Goal: Use online tool/utility: Utilize a website feature to perform a specific function

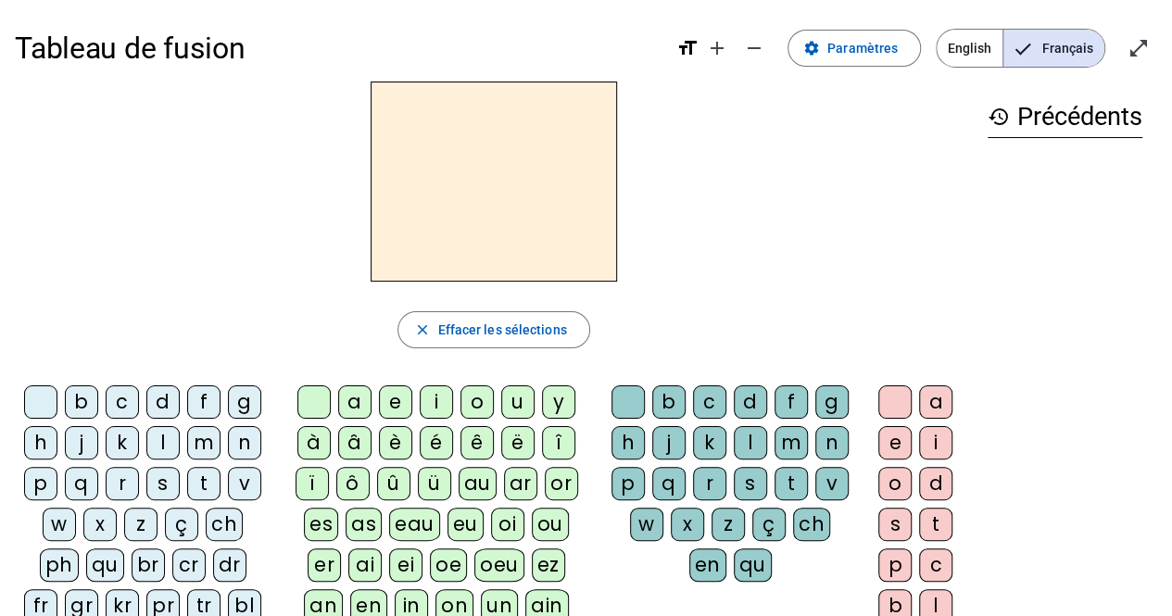
click at [198, 440] on div "m" at bounding box center [203, 442] width 33 height 33
click at [358, 401] on div "a" at bounding box center [354, 401] width 33 height 33
click at [203, 485] on div "t" at bounding box center [203, 483] width 33 height 33
click at [166, 447] on div "l" at bounding box center [162, 442] width 33 height 33
click at [161, 486] on div "s" at bounding box center [162, 483] width 33 height 33
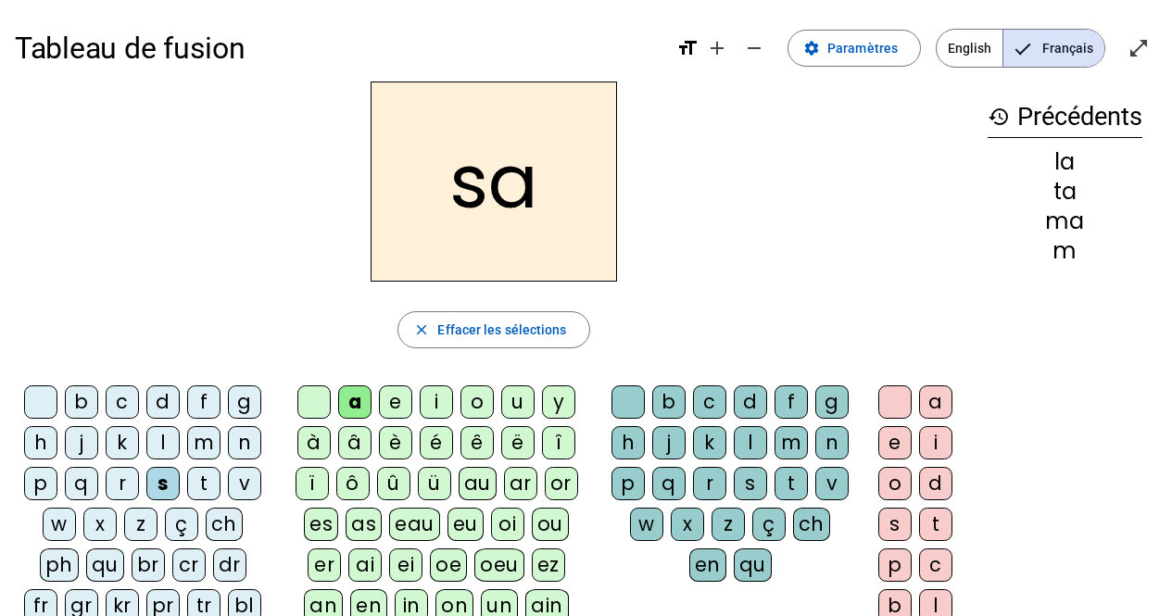
click at [743, 438] on div "l" at bounding box center [750, 442] width 33 height 33
click at [76, 409] on div "b" at bounding box center [81, 401] width 33 height 33
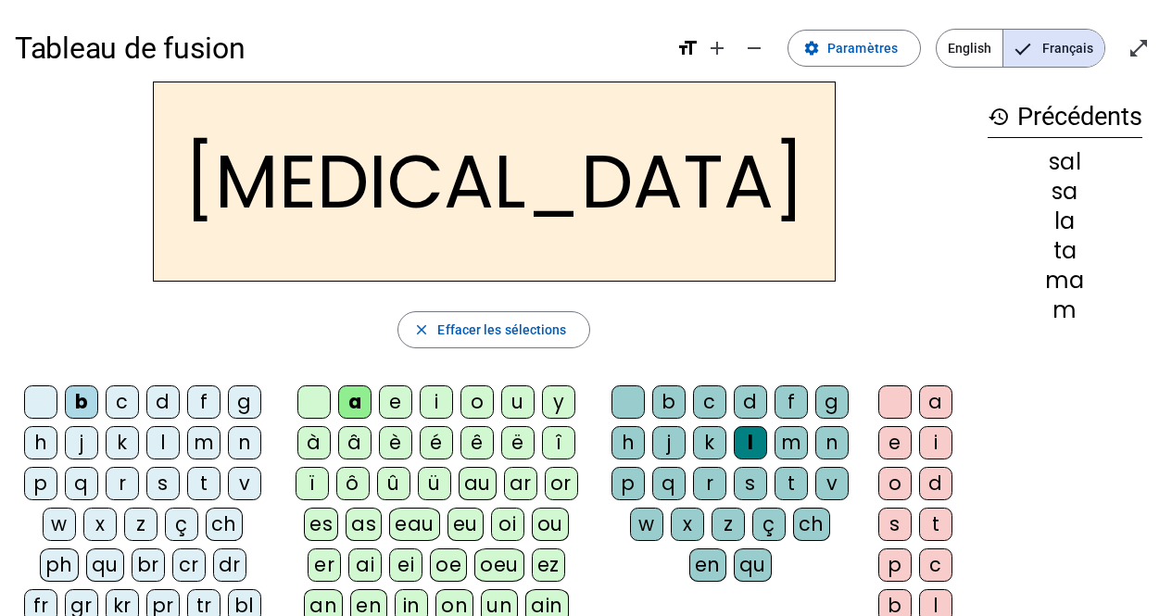
click at [203, 445] on div "m" at bounding box center [203, 442] width 33 height 33
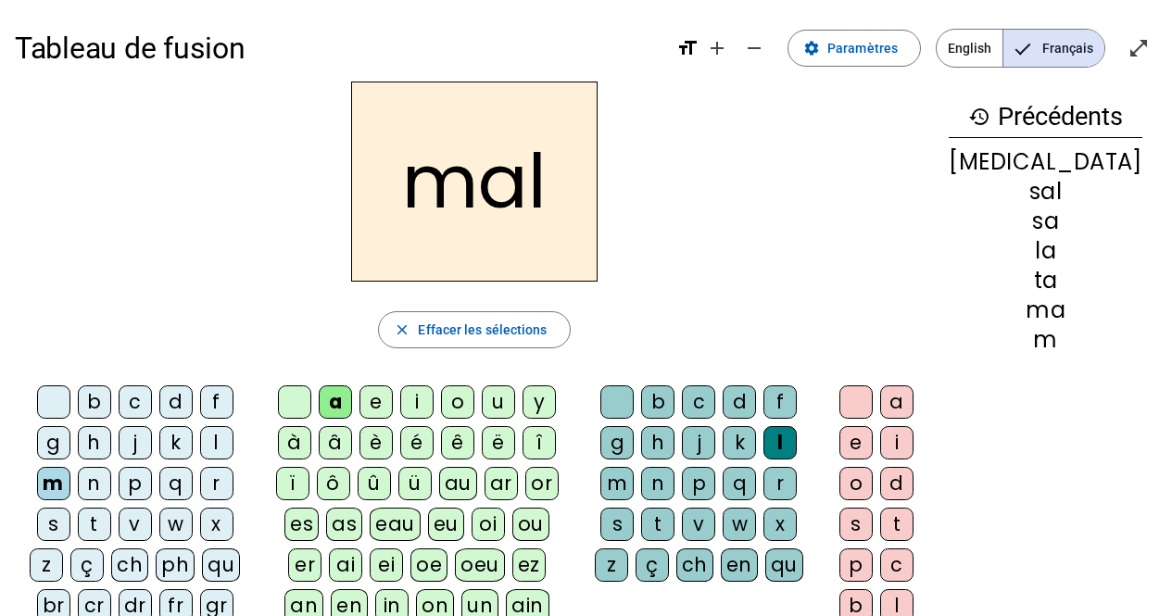
click at [434, 398] on div "i" at bounding box center [416, 401] width 33 height 33
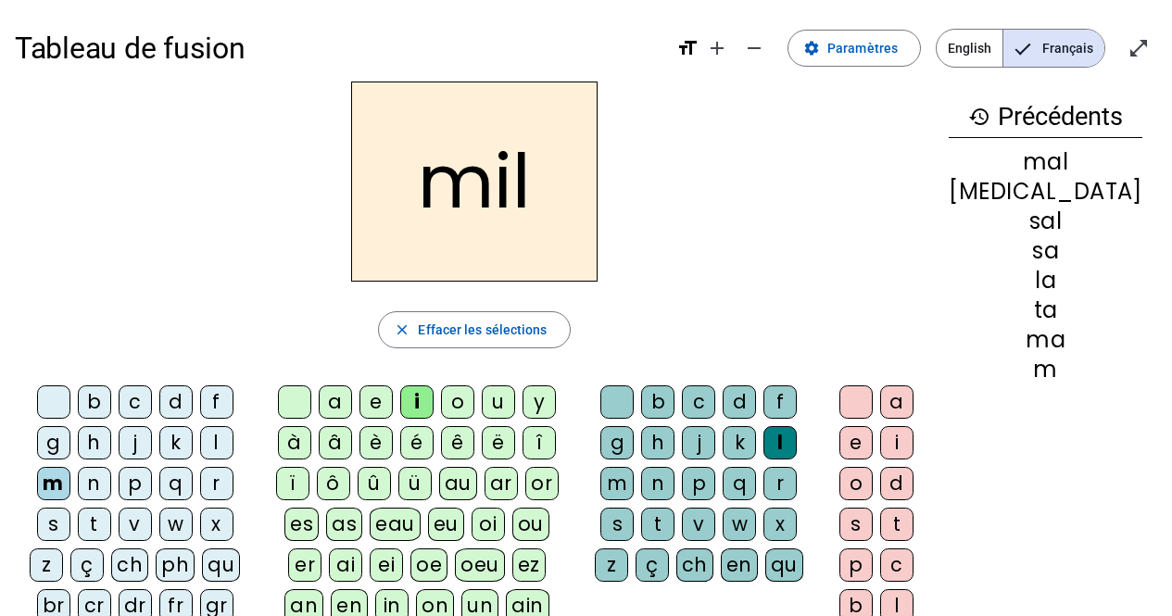
click at [70, 508] on div "s" at bounding box center [53, 524] width 33 height 33
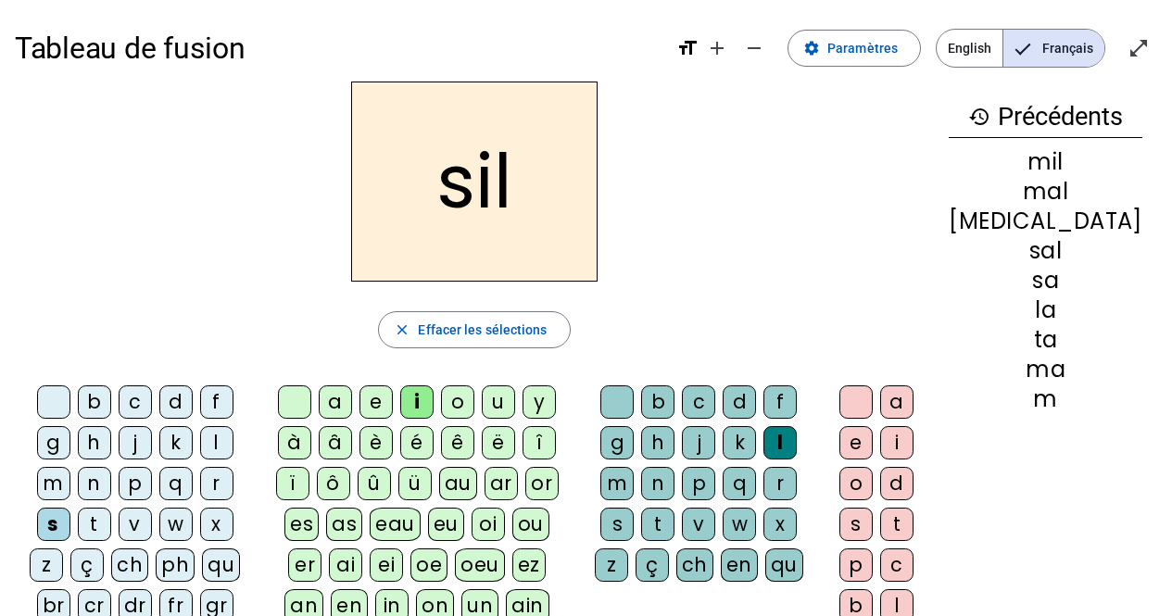
click at [628, 393] on div at bounding box center [616, 401] width 33 height 33
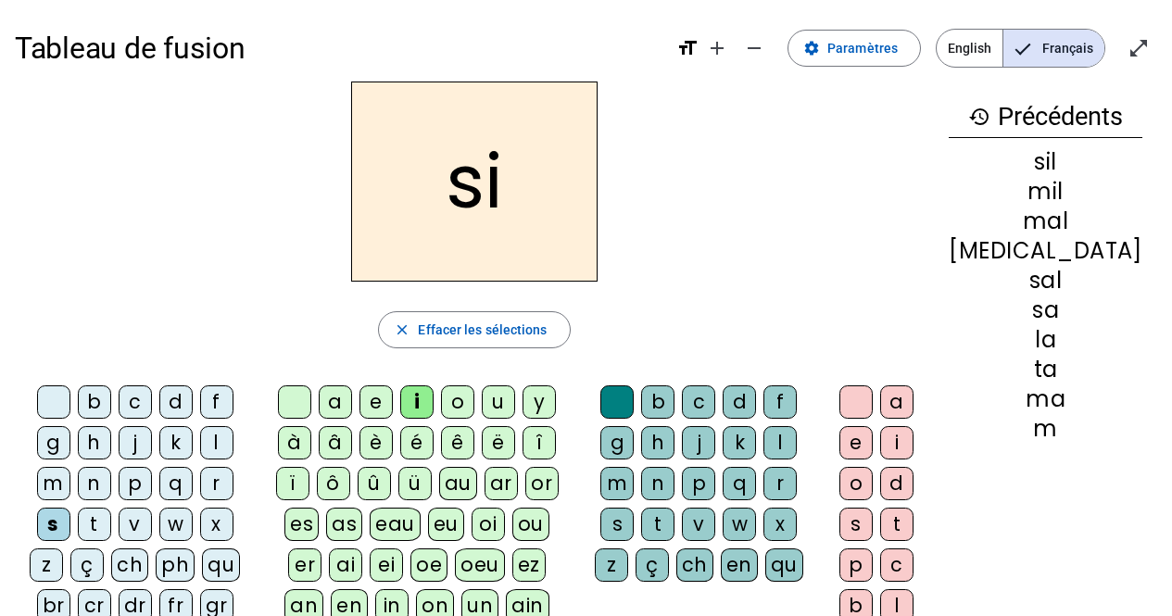
click at [393, 399] on div "e" at bounding box center [376, 401] width 33 height 33
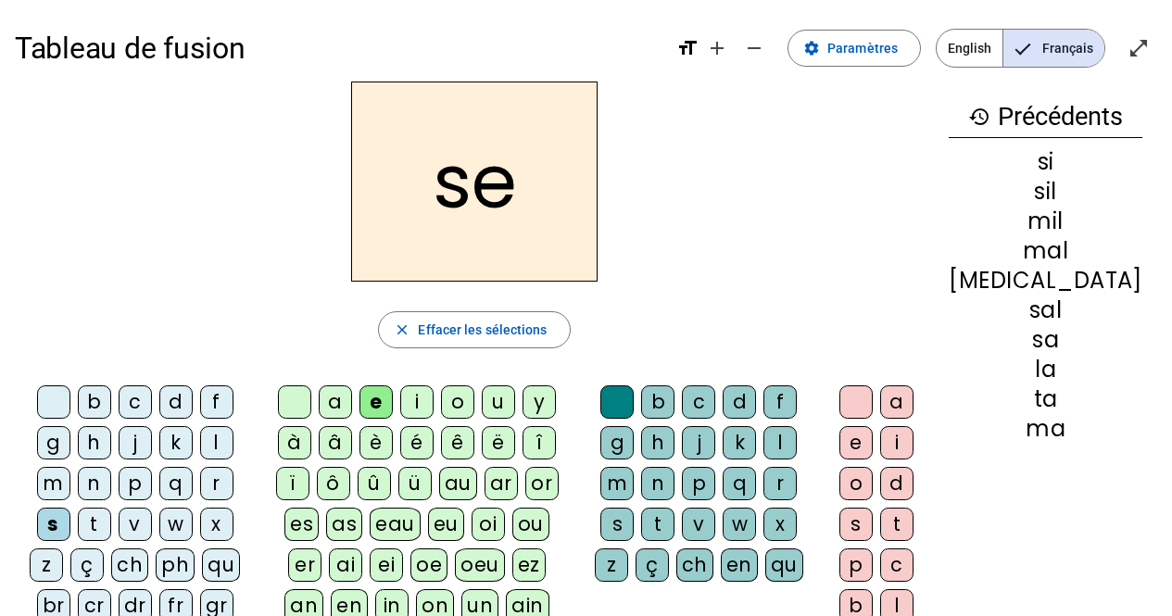
click at [510, 398] on div "u" at bounding box center [498, 401] width 33 height 33
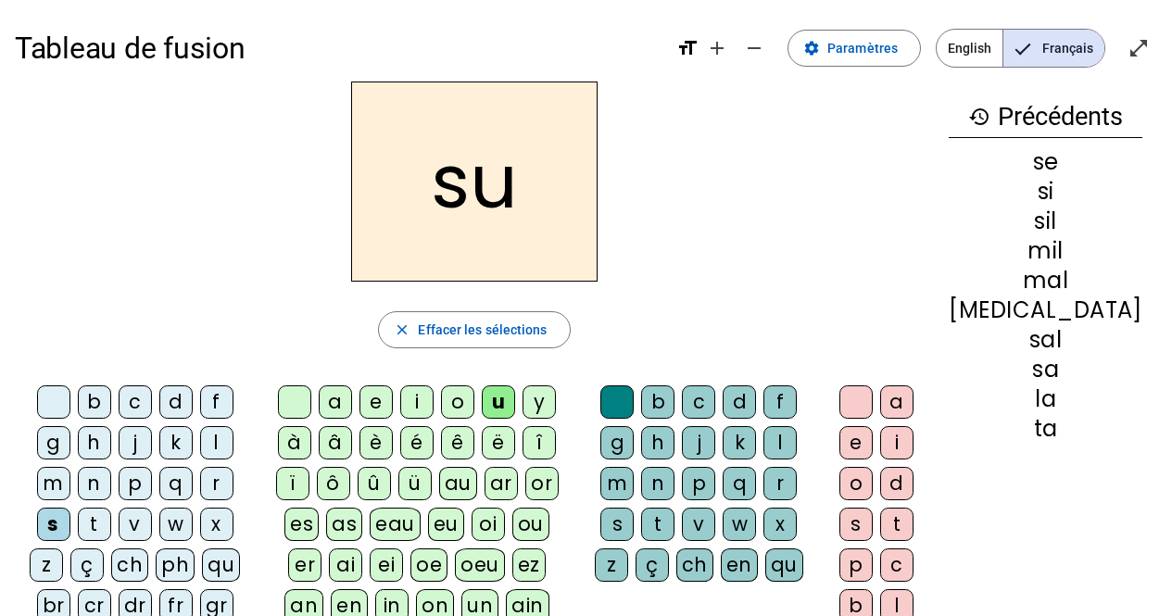
click at [764, 477] on div "r" at bounding box center [780, 483] width 33 height 33
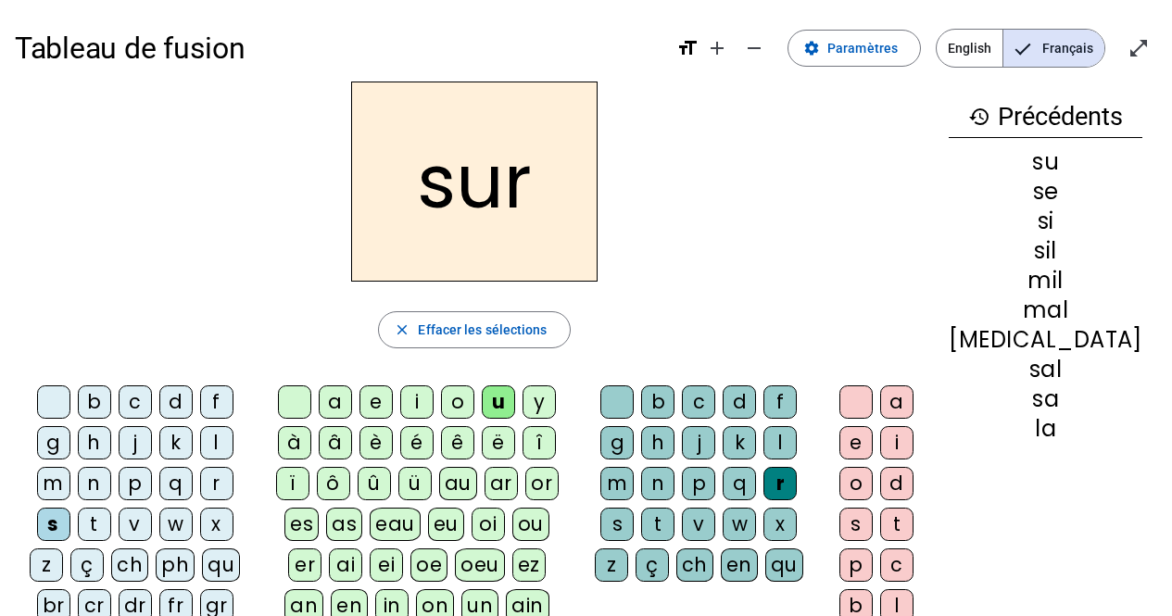
click at [70, 467] on div "m" at bounding box center [53, 483] width 33 height 33
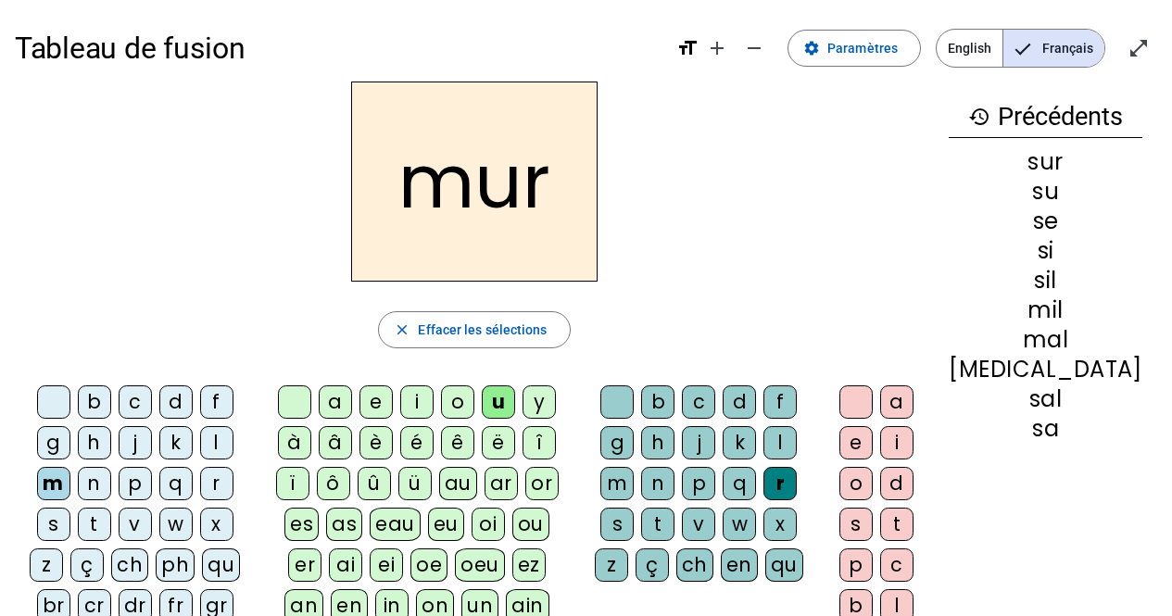
click at [160, 401] on div "d" at bounding box center [175, 401] width 33 height 33
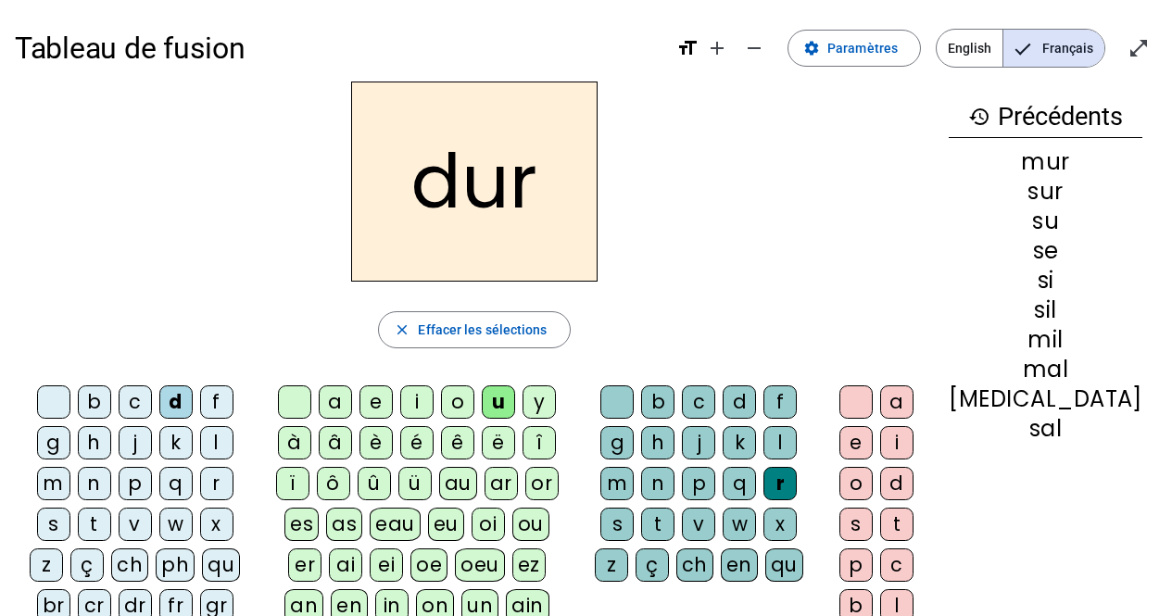
click at [630, 395] on div at bounding box center [616, 401] width 33 height 33
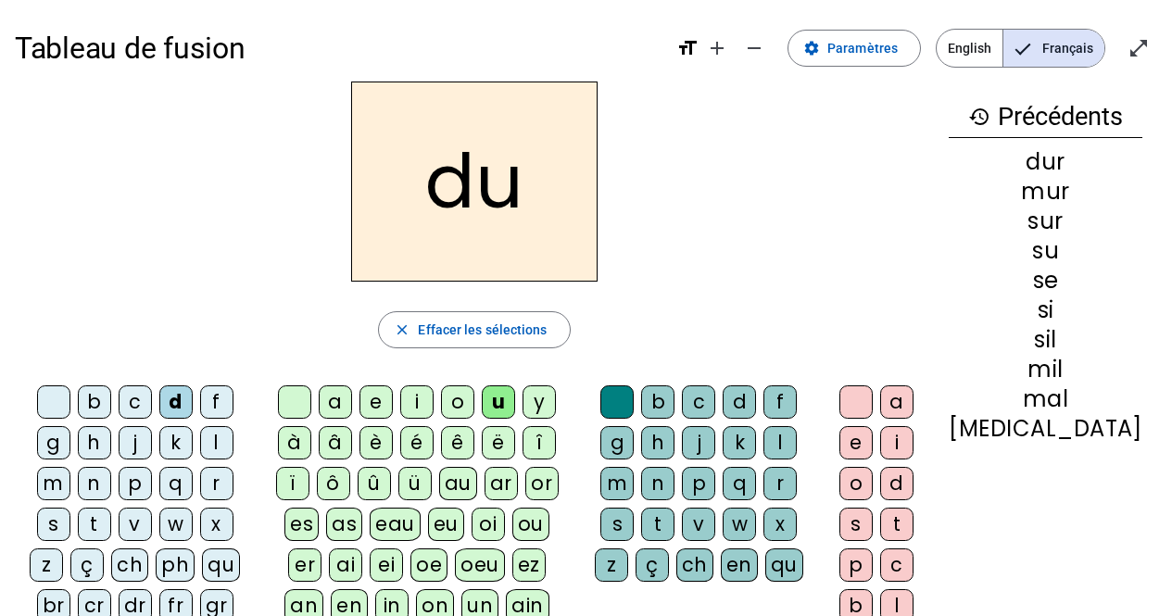
click at [393, 396] on div "e" at bounding box center [376, 401] width 33 height 33
